Goal: Information Seeking & Learning: Learn about a topic

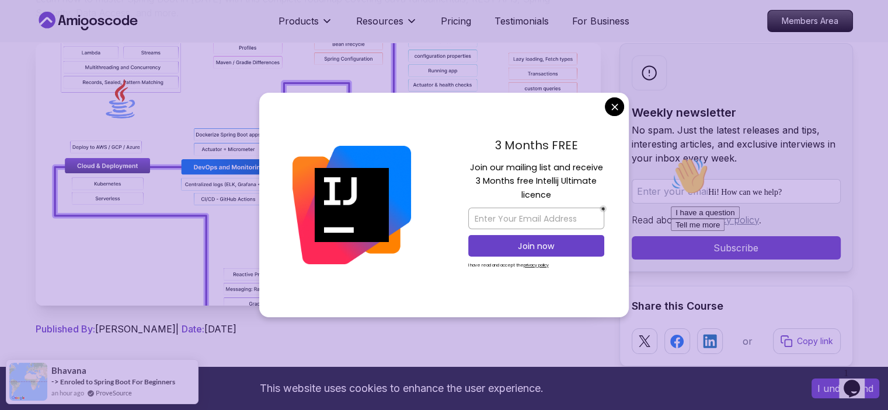
scroll to position [175, 0]
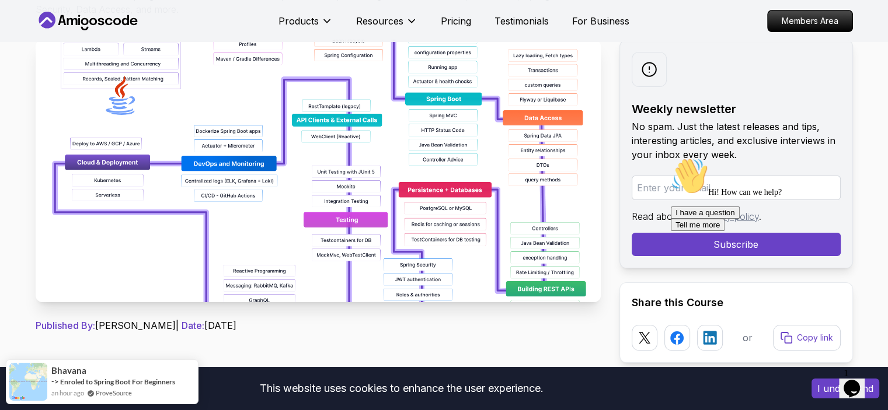
click at [426, 137] on img at bounding box center [318, 171] width 565 height 263
click at [364, 184] on img at bounding box center [318, 171] width 565 height 263
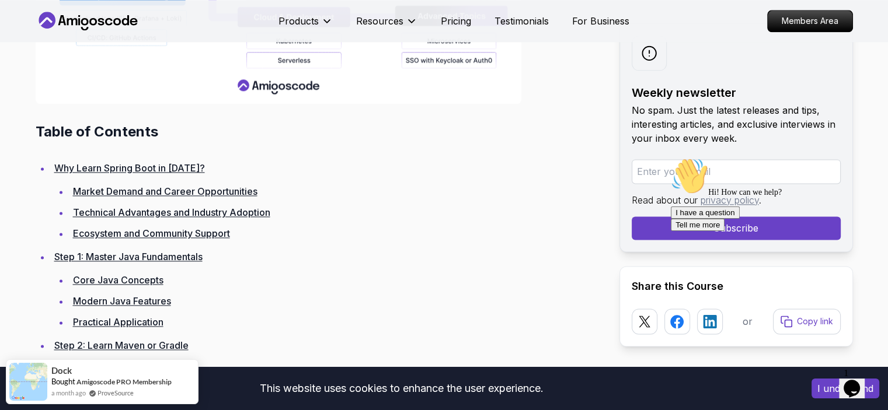
scroll to position [1518, 0]
